Goal: Transaction & Acquisition: Book appointment/travel/reservation

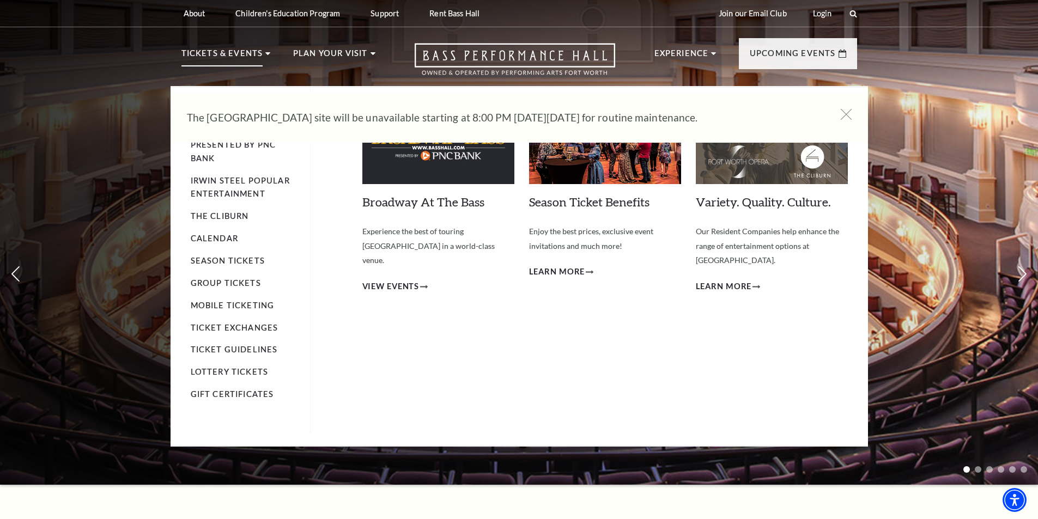
click at [259, 50] on p "Tickets & Events" at bounding box center [222, 57] width 82 height 20
click at [379, 280] on span "View Events" at bounding box center [390, 287] width 57 height 14
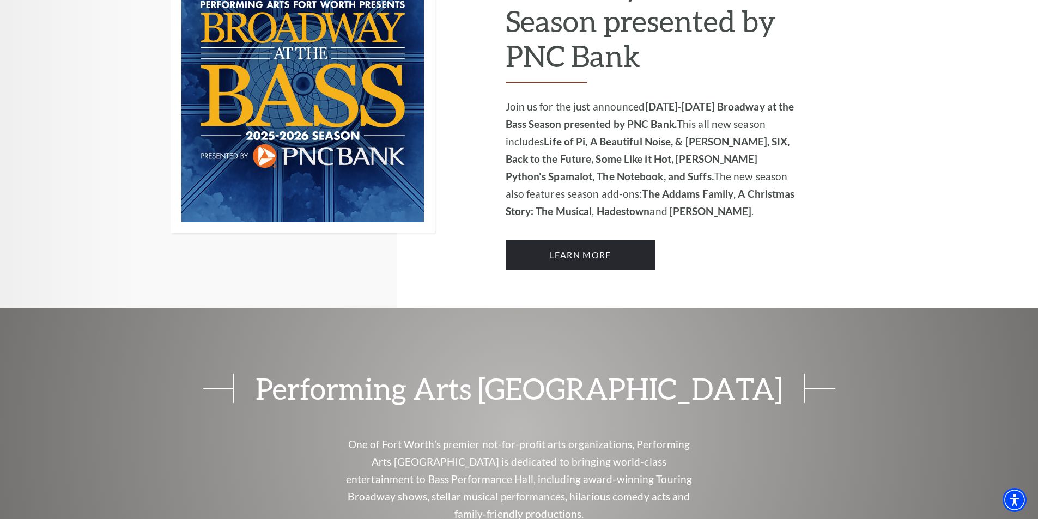
scroll to position [871, 0]
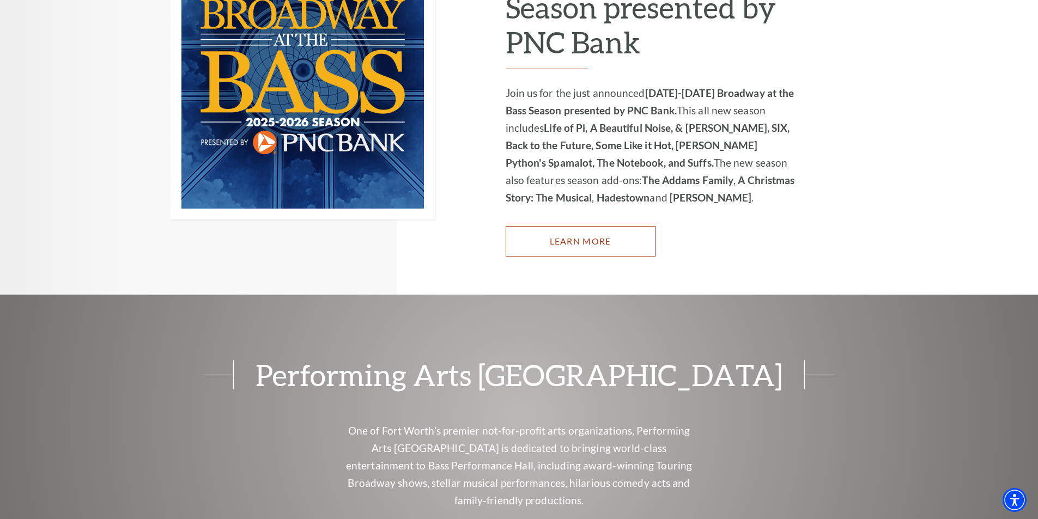
click at [618, 233] on link "Learn More" at bounding box center [580, 241] width 150 height 30
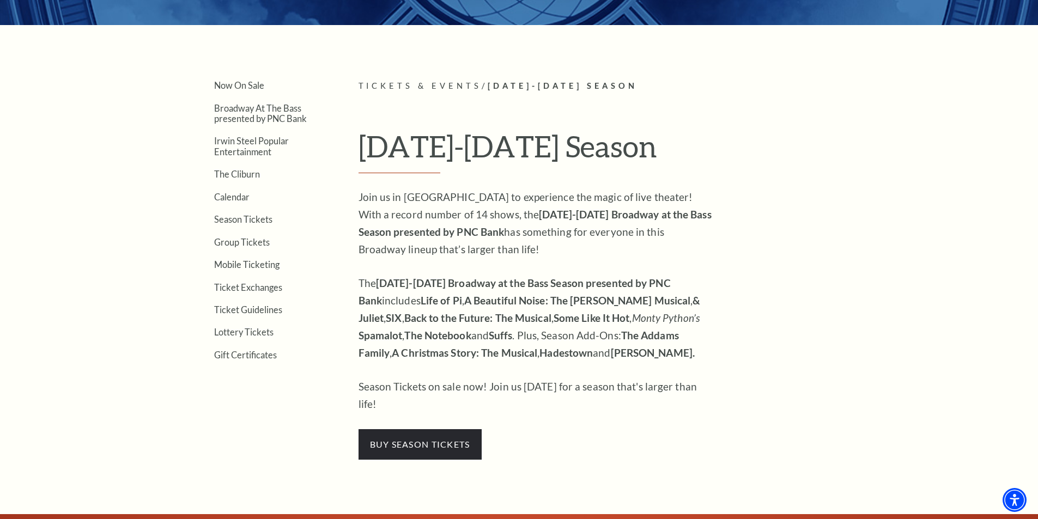
scroll to position [2, 0]
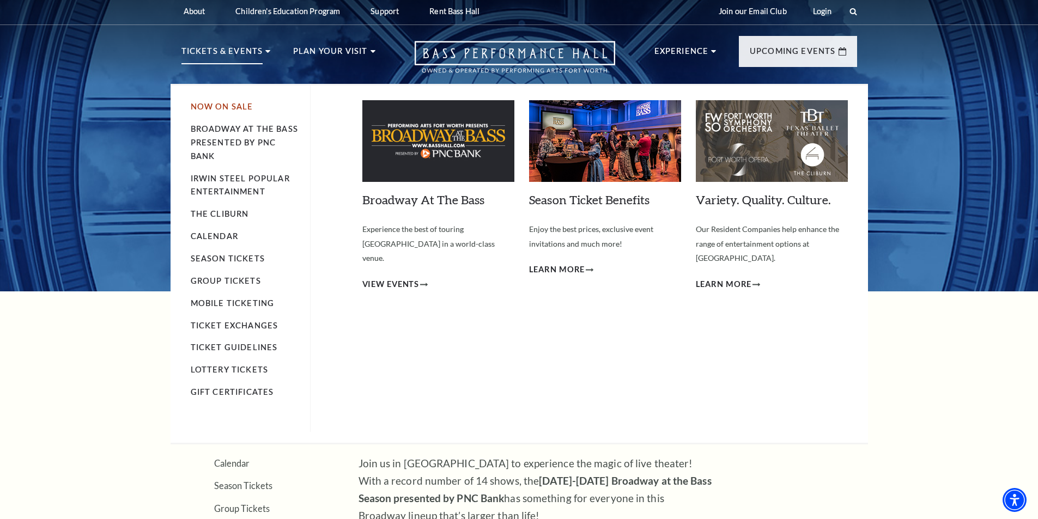
click at [225, 107] on link "Now On Sale" at bounding box center [222, 106] width 63 height 9
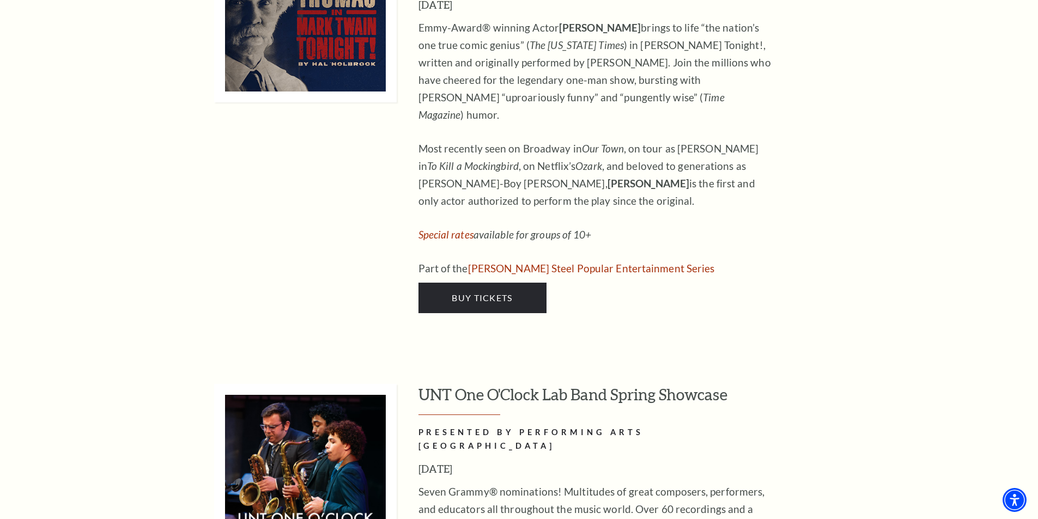
scroll to position [5664, 0]
